Goal: Use online tool/utility: Utilize a website feature to perform a specific function

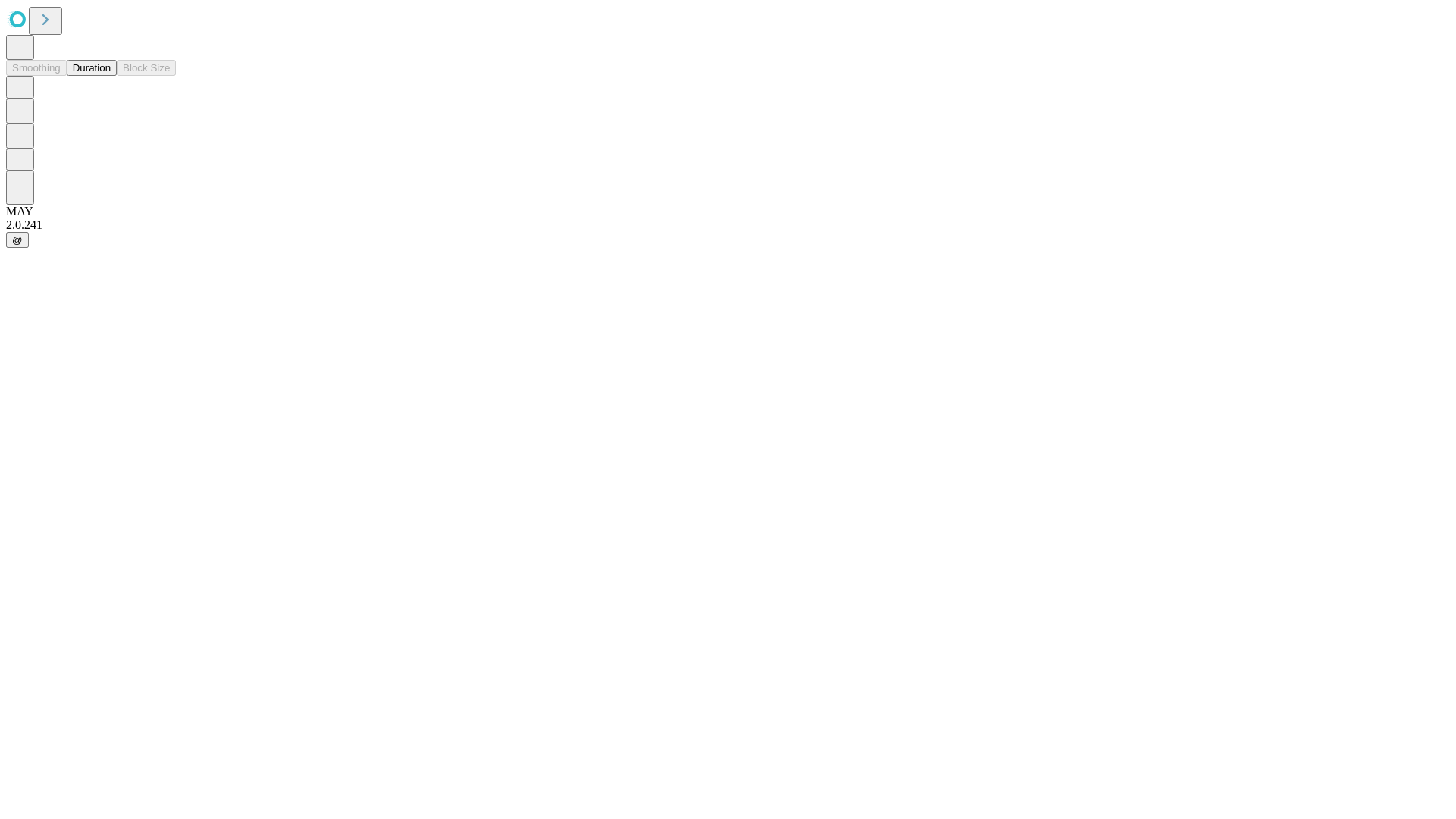
click at [110, 76] on button "Duration" at bounding box center [91, 67] width 50 height 16
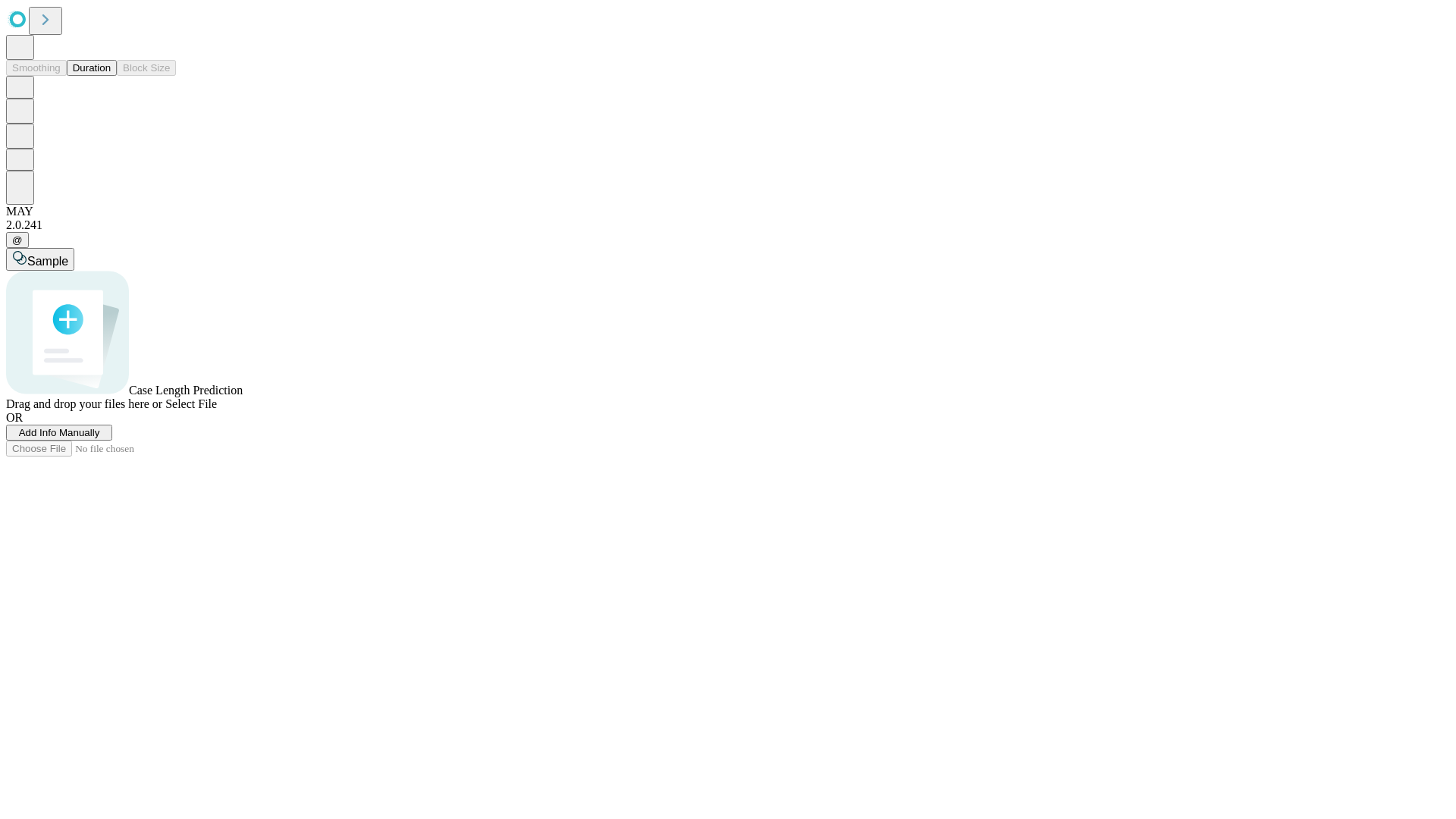
click at [217, 410] on span "Select File" at bounding box center [191, 403] width 52 height 13
